Goal: Find specific page/section: Find specific page/section

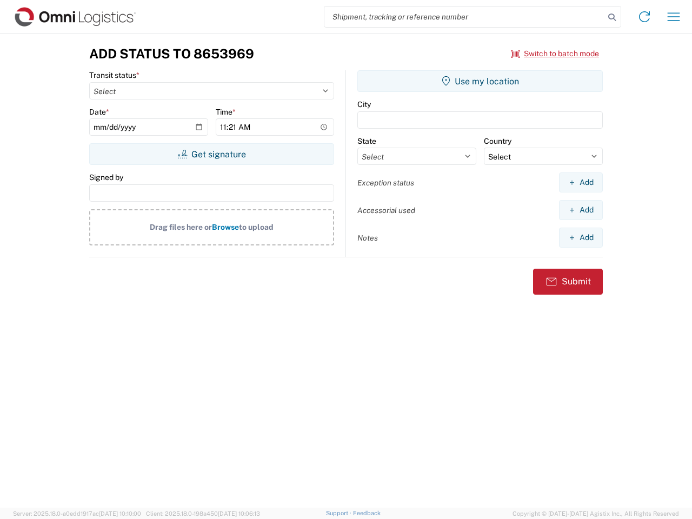
click at [464, 17] on input "search" at bounding box center [464, 16] width 280 height 21
click at [612, 17] on icon at bounding box center [611, 17] width 15 height 15
click at [644, 17] on icon at bounding box center [644, 16] width 17 height 17
click at [674, 17] on icon "button" at bounding box center [674, 16] width 12 height 8
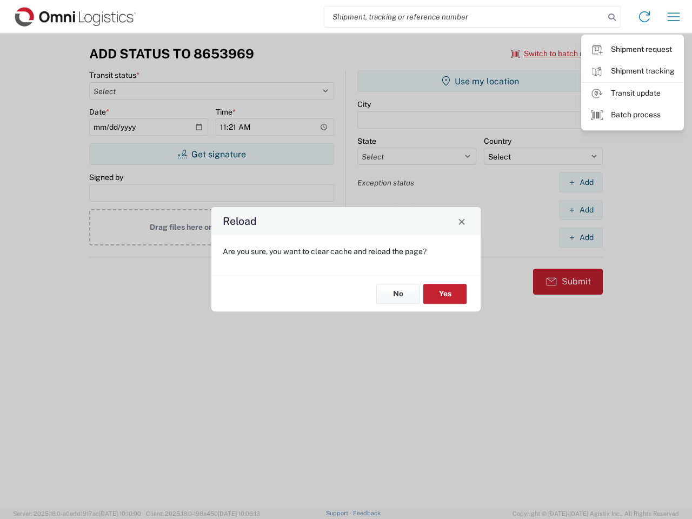
click at [555, 54] on div "Reload Are you sure, you want to clear cache and reload the page? No Yes" at bounding box center [346, 259] width 692 height 519
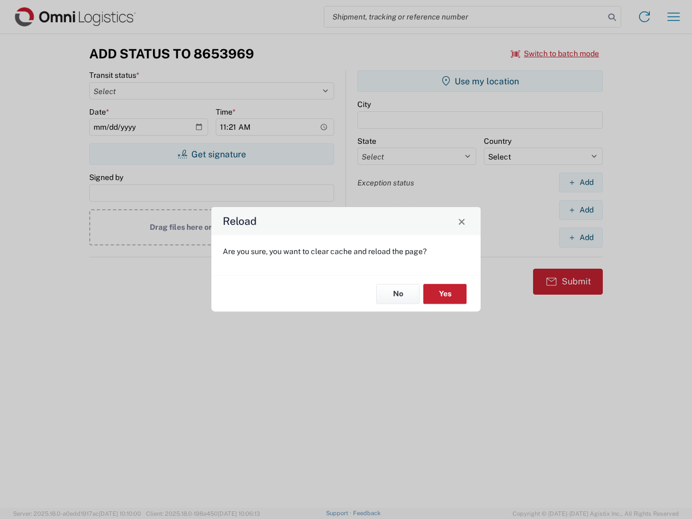
click at [211, 154] on div "Reload Are you sure, you want to clear cache and reload the page? No Yes" at bounding box center [346, 259] width 692 height 519
click at [480, 81] on div "Reload Are you sure, you want to clear cache and reload the page? No Yes" at bounding box center [346, 259] width 692 height 519
click at [581, 182] on div "Reload Are you sure, you want to clear cache and reload the page? No Yes" at bounding box center [346, 259] width 692 height 519
click at [581, 210] on div "Reload Are you sure, you want to clear cache and reload the page? No Yes" at bounding box center [346, 259] width 692 height 519
click at [581, 237] on div "Reload Are you sure, you want to clear cache and reload the page? No Yes" at bounding box center [346, 259] width 692 height 519
